Goal: Contribute content: Add original content to the website for others to see

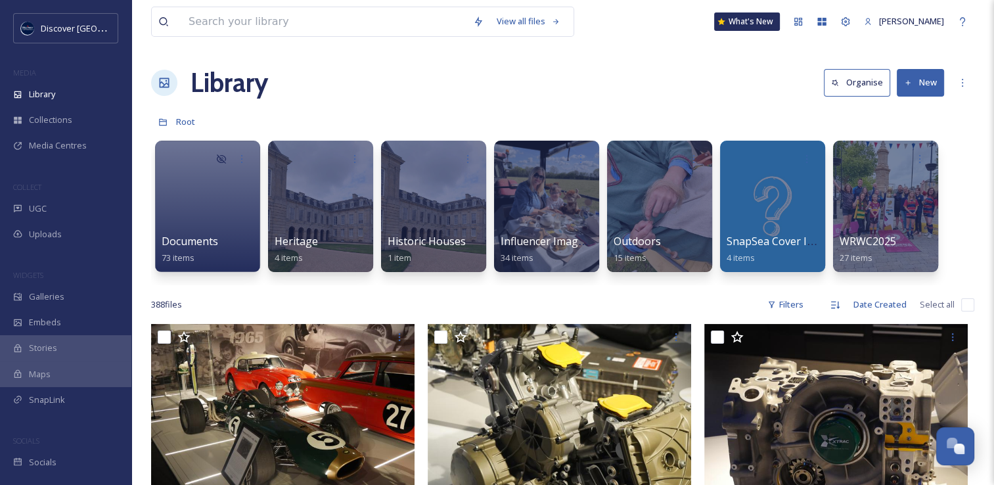
scroll to position [3352, 0]
click at [916, 88] on button "New" at bounding box center [920, 82] width 47 height 27
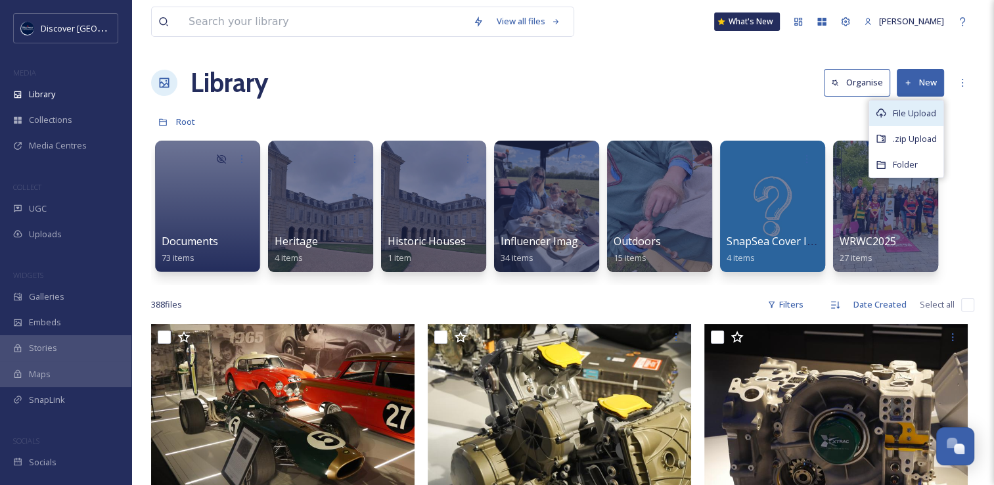
click at [886, 118] on div "File Upload" at bounding box center [906, 114] width 74 height 26
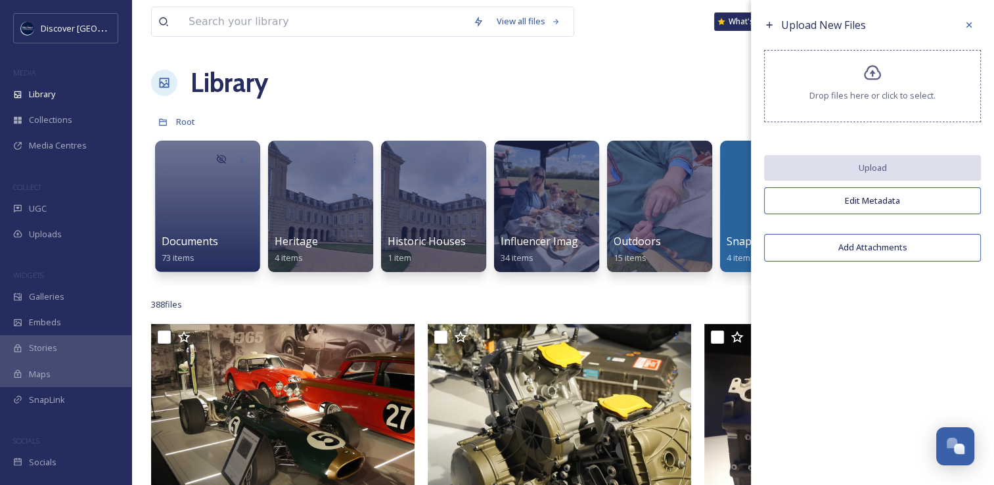
click at [847, 68] on div "Drop files here or click to select." at bounding box center [872, 86] width 217 height 72
click at [815, 108] on div "Drop files here or click to select." at bounding box center [872, 86] width 217 height 72
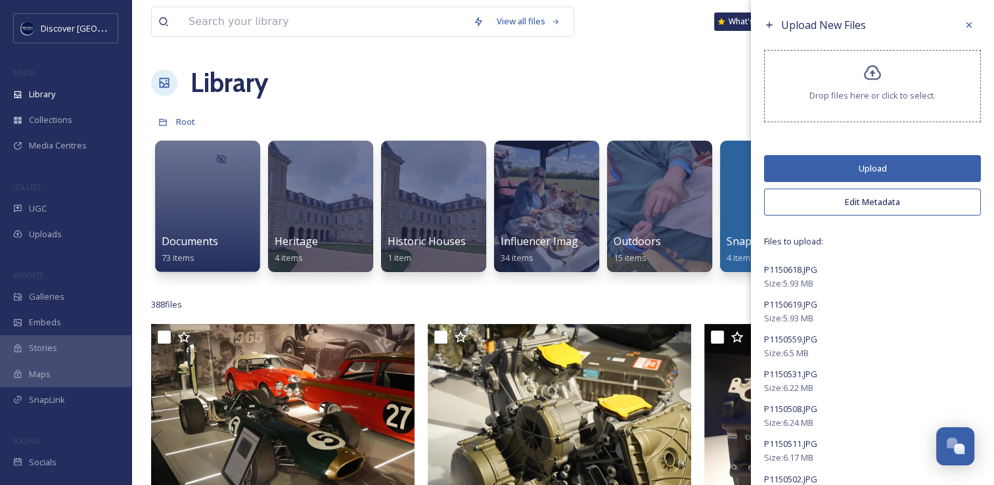
click at [859, 199] on button "Edit Metadata" at bounding box center [872, 202] width 217 height 27
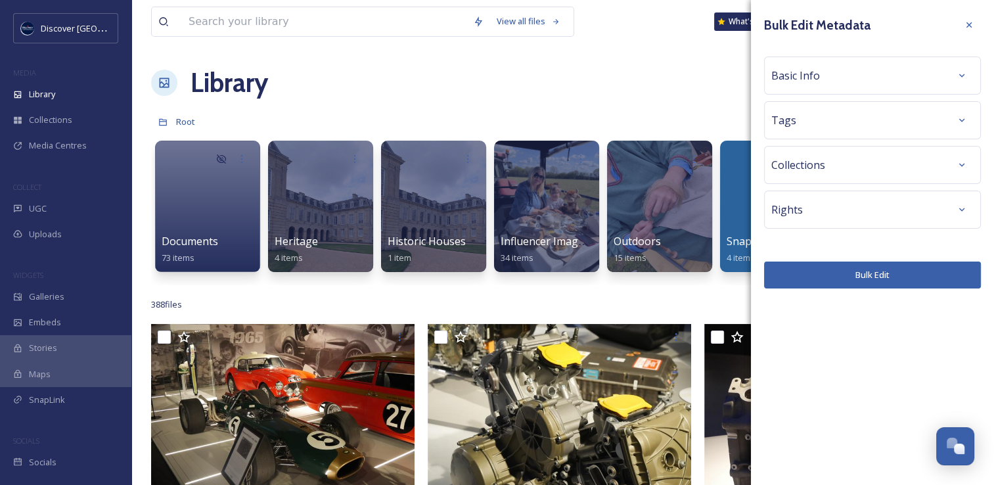
click at [802, 89] on div "Basic Info" at bounding box center [872, 76] width 217 height 38
click at [796, 75] on span "Basic Info" at bounding box center [795, 76] width 49 height 16
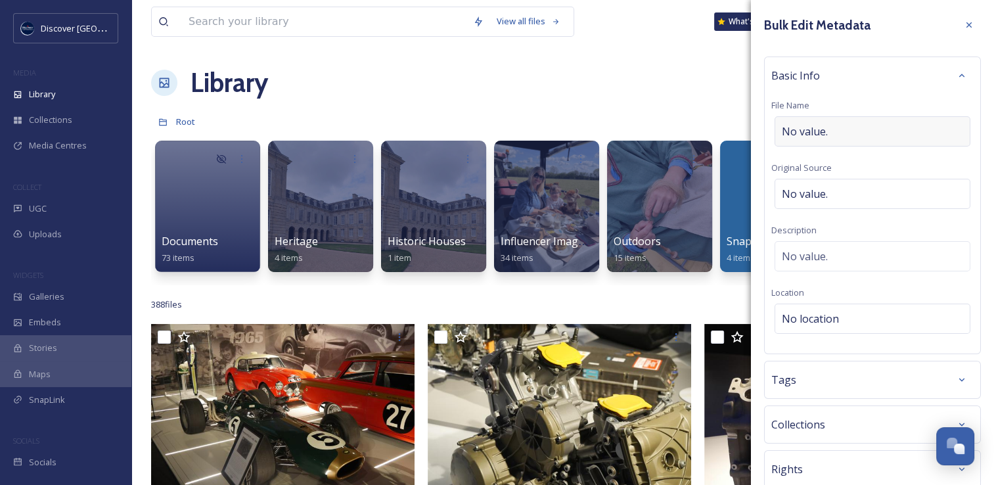
click at [805, 127] on span "No value." at bounding box center [805, 132] width 46 height 16
drag, startPoint x: 790, startPoint y: 134, endPoint x: 771, endPoint y: 134, distance: 19.1
click at [771, 134] on input "WRWC Match and Fanzone [DATE]" at bounding box center [872, 131] width 202 height 30
click at [780, 130] on input "WRWC Match and Fanzone [DATE]" at bounding box center [872, 131] width 202 height 30
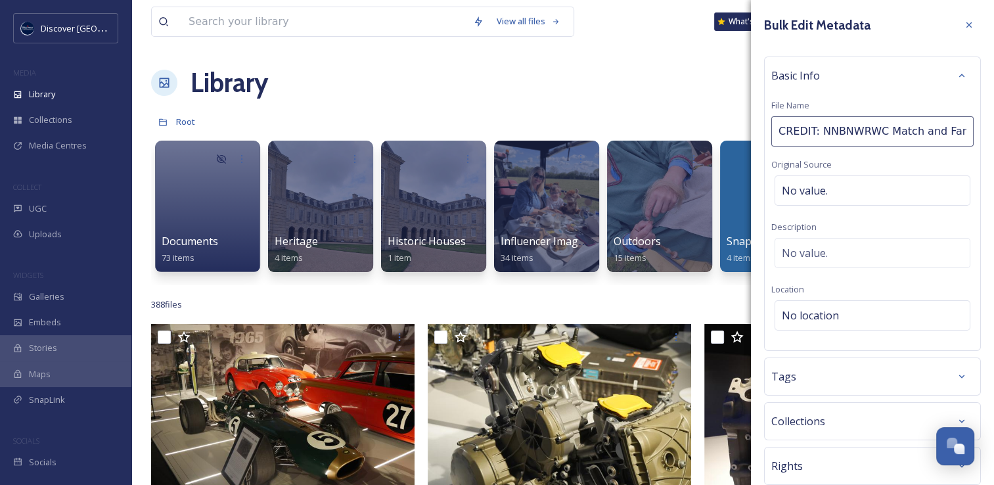
type input "CREDIT: NNBN WRWC Match and Fanzone [DATE]"
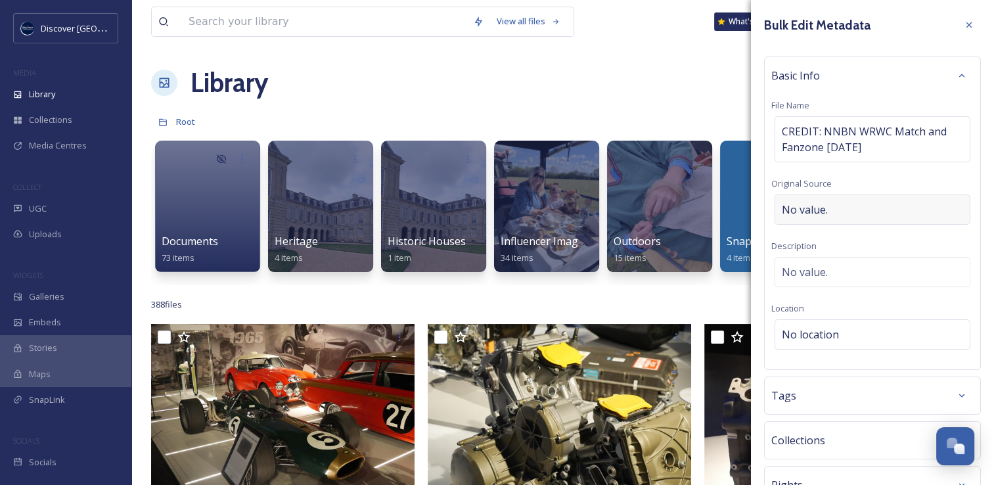
click at [844, 187] on div "Basic Info File Name CREDIT: NNBN WRWC Match and Fanzone [DATE] Original Source…" at bounding box center [872, 213] width 217 height 313
click at [819, 204] on span "No value." at bounding box center [805, 210] width 46 height 16
type input "[PERSON_NAME] - NNBN"
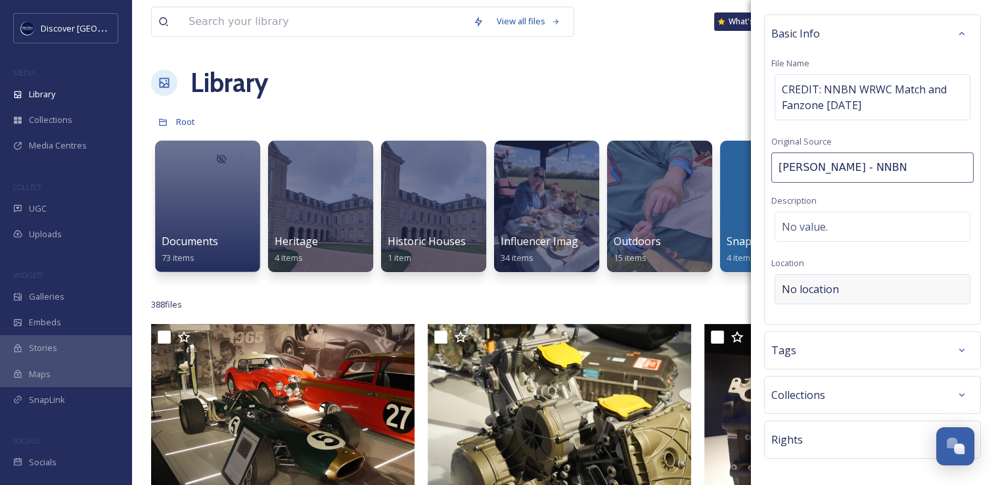
click at [825, 288] on span "No location" at bounding box center [810, 289] width 57 height 16
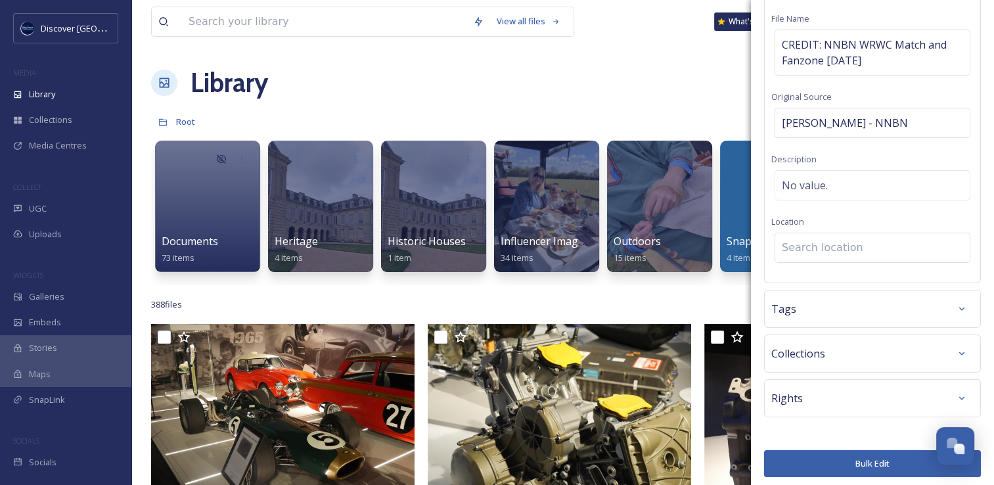
click at [795, 409] on div "Rights" at bounding box center [872, 398] width 217 height 38
click at [792, 393] on span "Rights" at bounding box center [787, 398] width 32 height 16
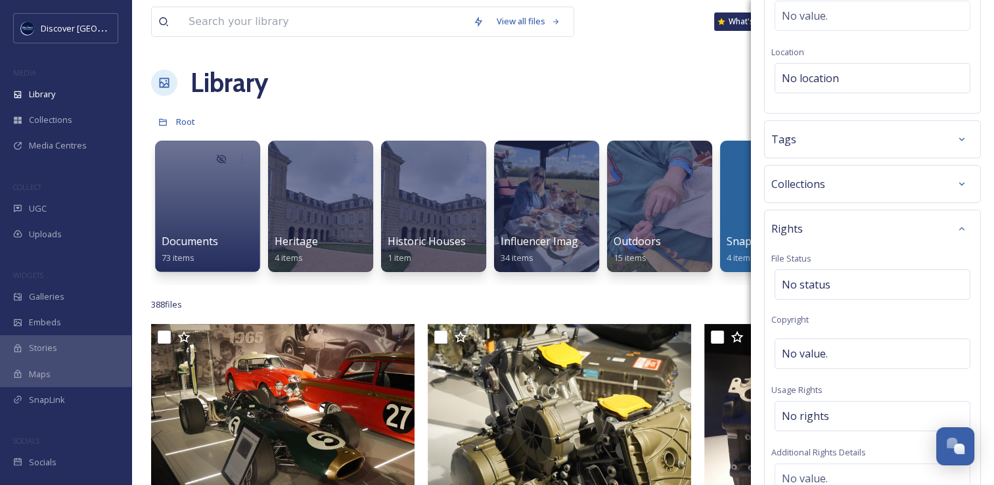
scroll to position [258, 0]
click at [797, 346] on span "No value." at bounding box center [805, 352] width 46 height 16
type input "NNBN"
click at [819, 316] on div "Rights File Status No status Copyright NNBN Usage Rights No rights Additional R…" at bounding box center [872, 416] width 217 height 417
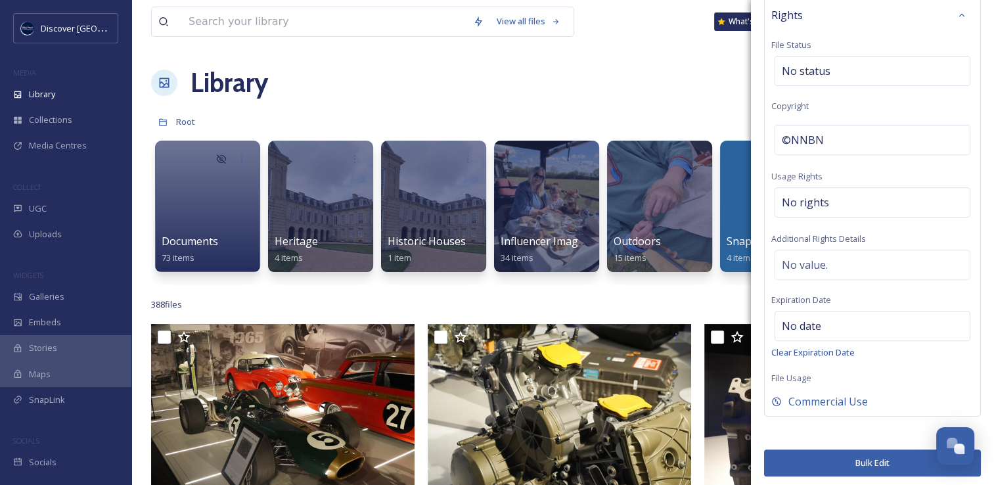
scroll to position [470, 0]
click at [846, 458] on button "Bulk Edit" at bounding box center [872, 462] width 217 height 27
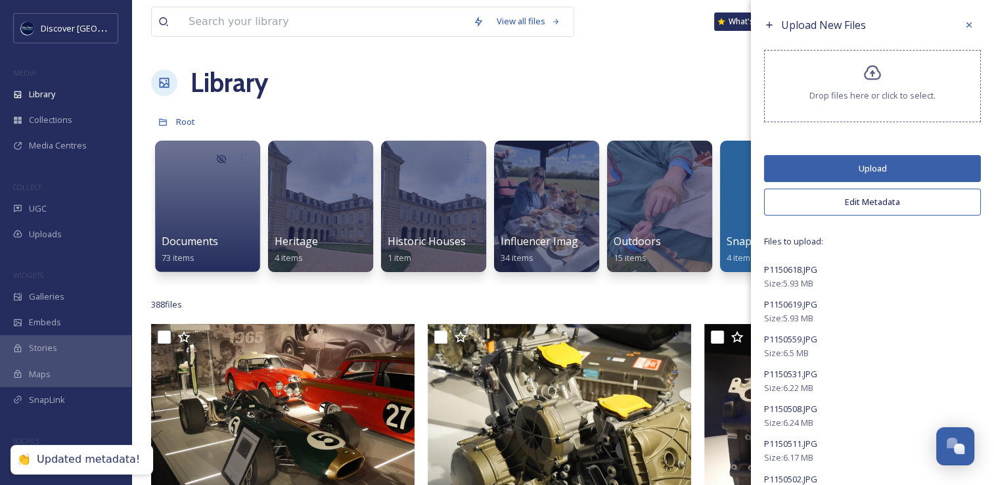
click at [866, 173] on button "Upload" at bounding box center [872, 168] width 217 height 27
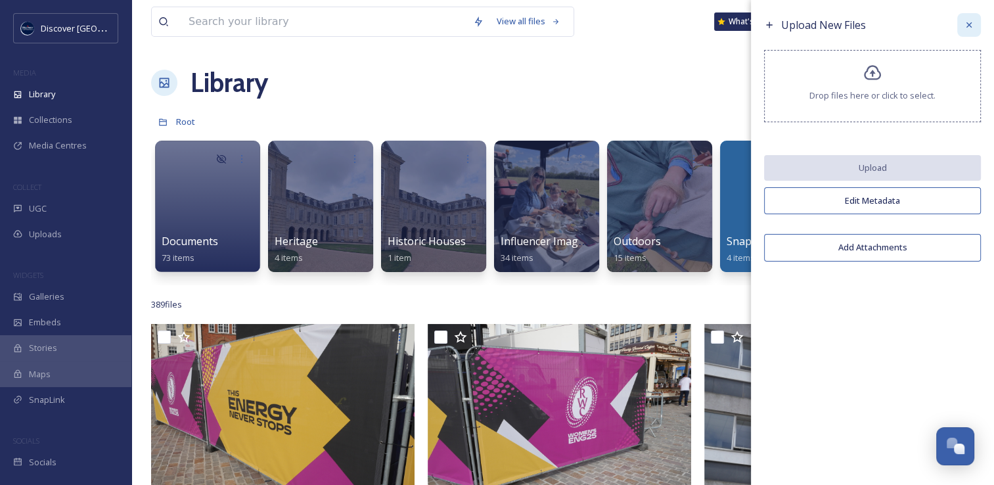
click at [967, 30] on icon at bounding box center [969, 25] width 11 height 11
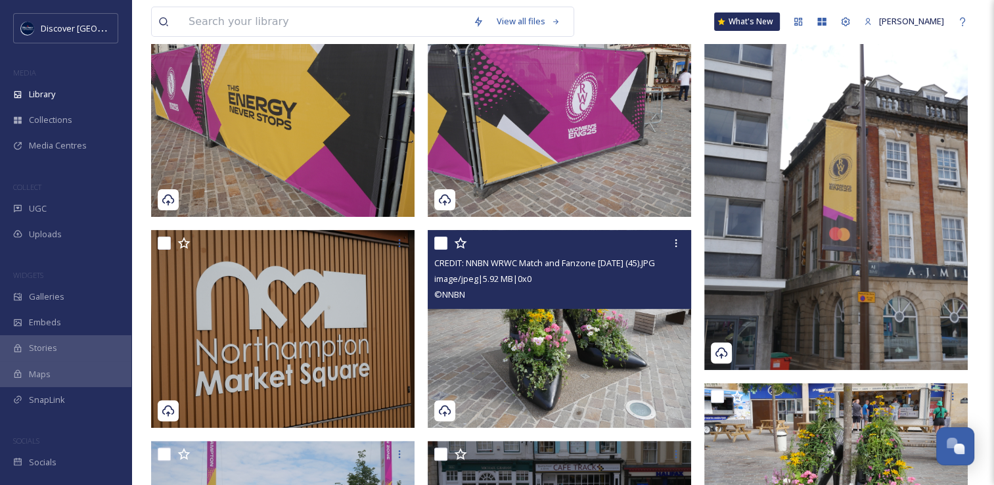
scroll to position [313, 0]
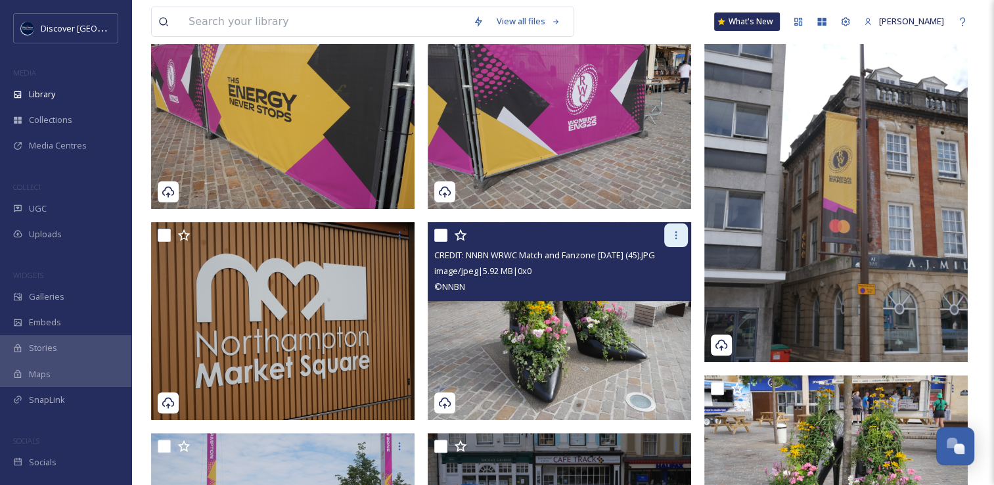
click at [675, 235] on icon at bounding box center [676, 235] width 2 height 8
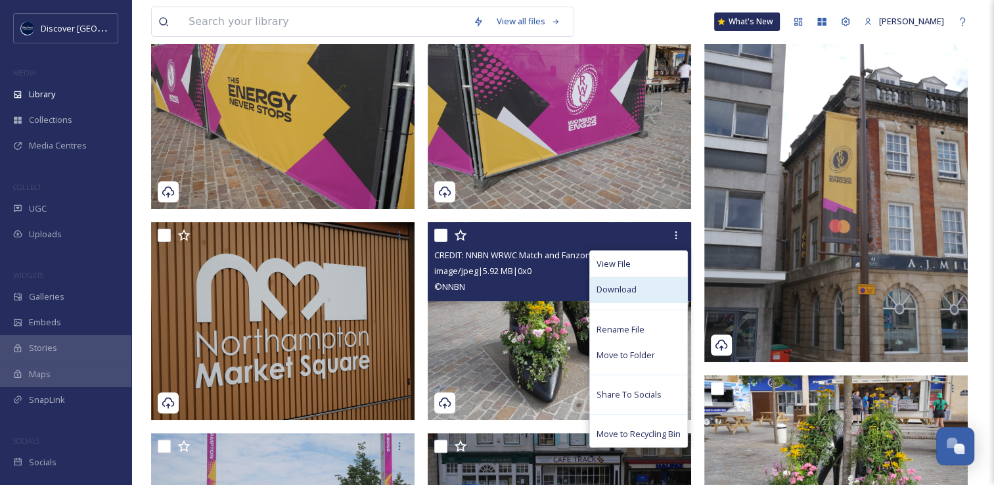
click at [633, 294] on span "Download" at bounding box center [617, 289] width 40 height 12
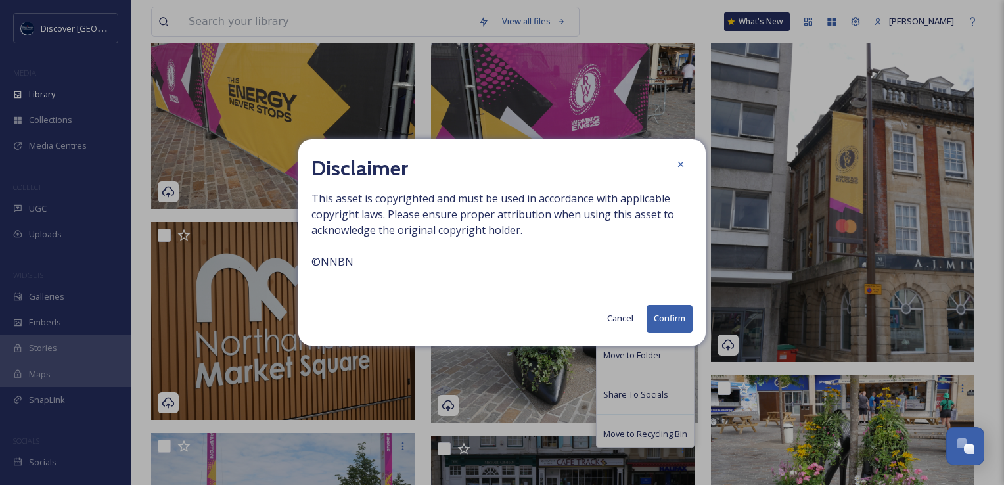
click at [660, 319] on button "Confirm" at bounding box center [670, 318] width 46 height 27
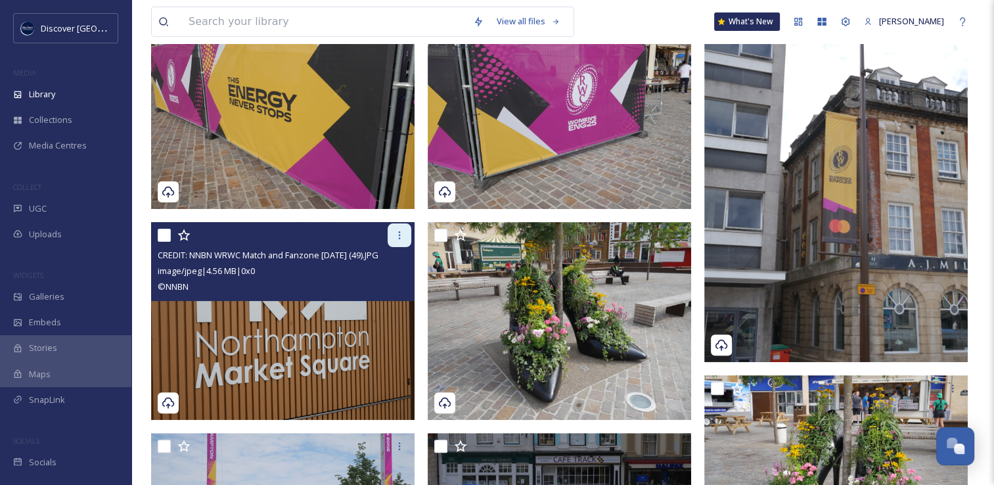
click at [399, 237] on icon at bounding box center [399, 235] width 11 height 11
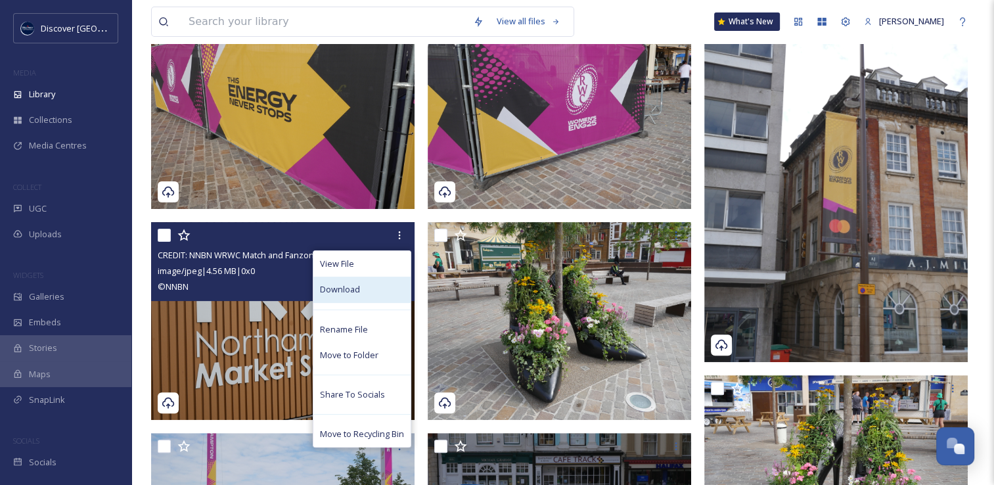
click at [344, 294] on span "Download" at bounding box center [340, 289] width 40 height 12
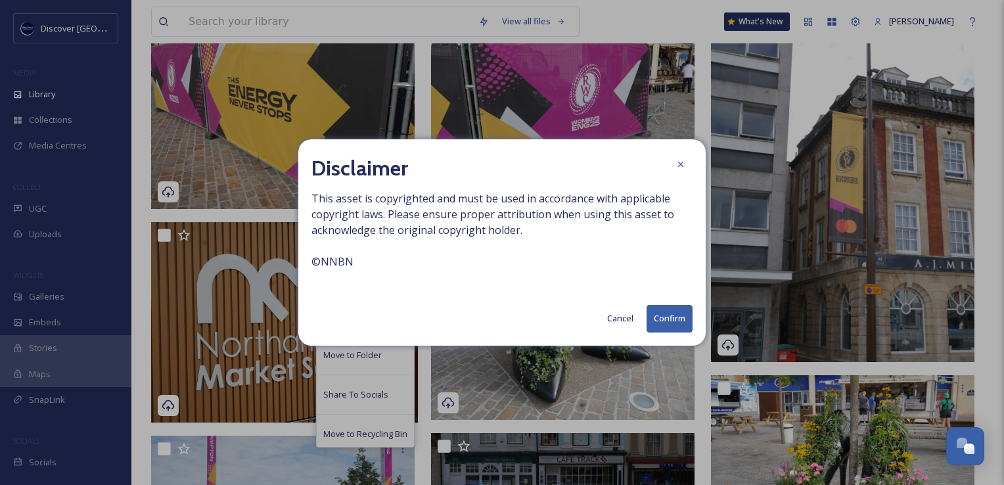
click at [668, 312] on button "Confirm" at bounding box center [670, 318] width 46 height 27
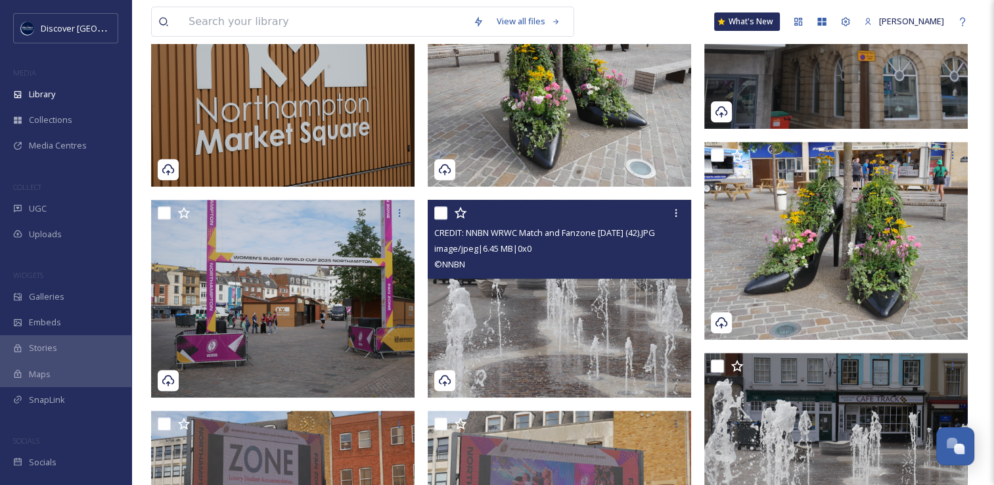
scroll to position [547, 0]
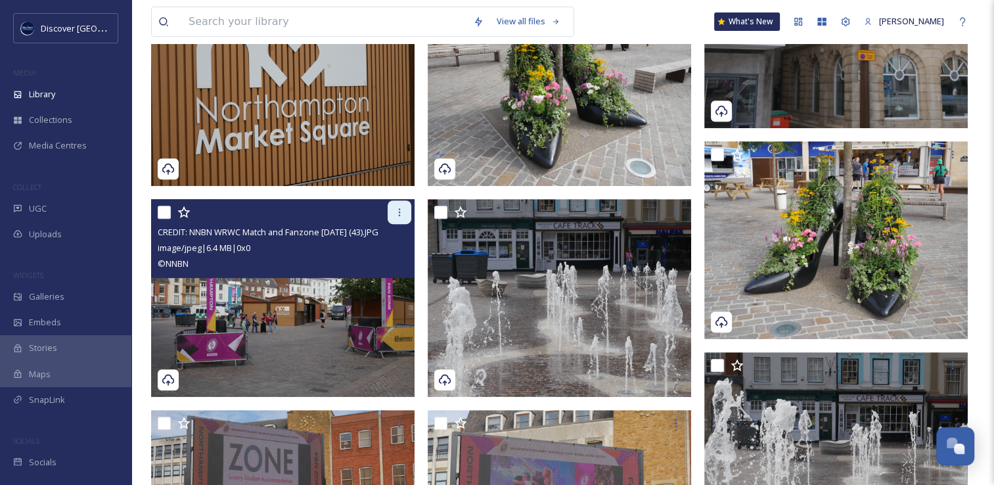
click at [397, 219] on div at bounding box center [400, 212] width 24 height 24
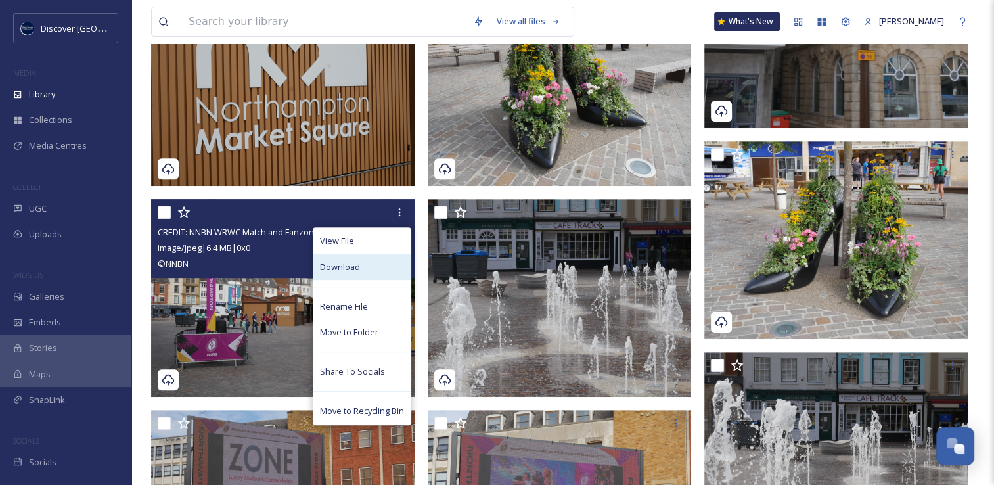
click at [361, 275] on div "Download" at bounding box center [361, 267] width 97 height 26
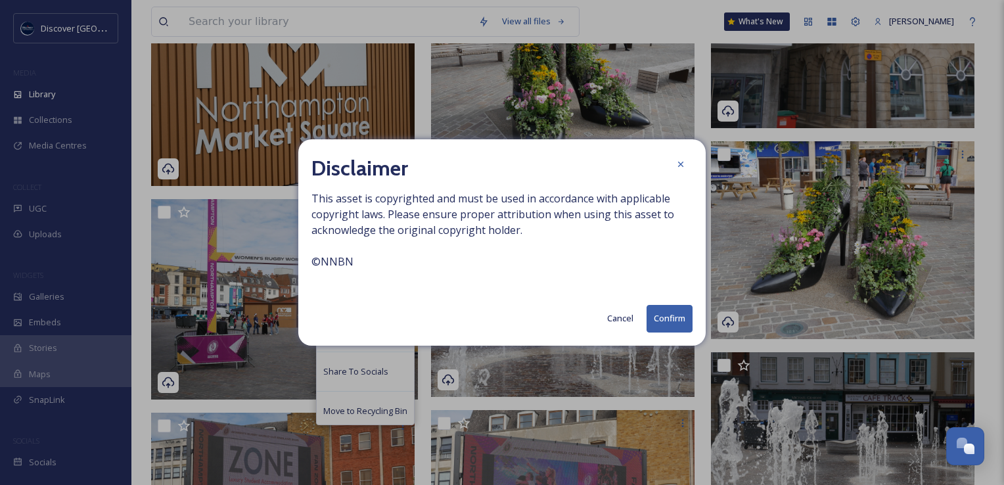
click at [666, 327] on button "Confirm" at bounding box center [670, 318] width 46 height 27
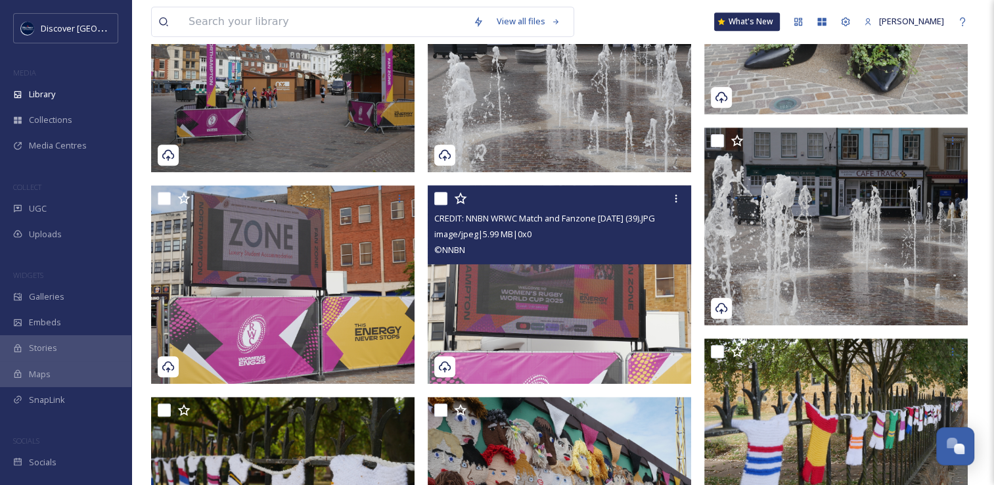
scroll to position [774, 0]
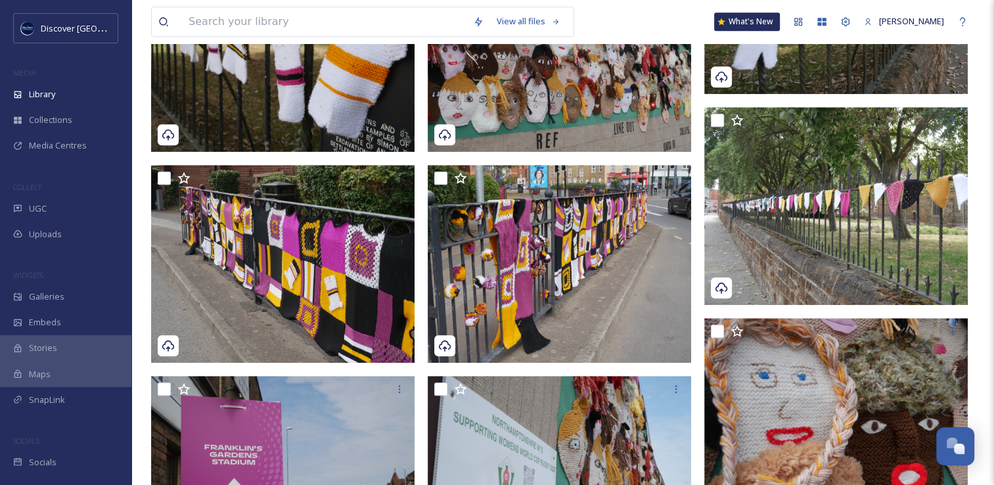
scroll to position [1133, 0]
